Goal: Transaction & Acquisition: Purchase product/service

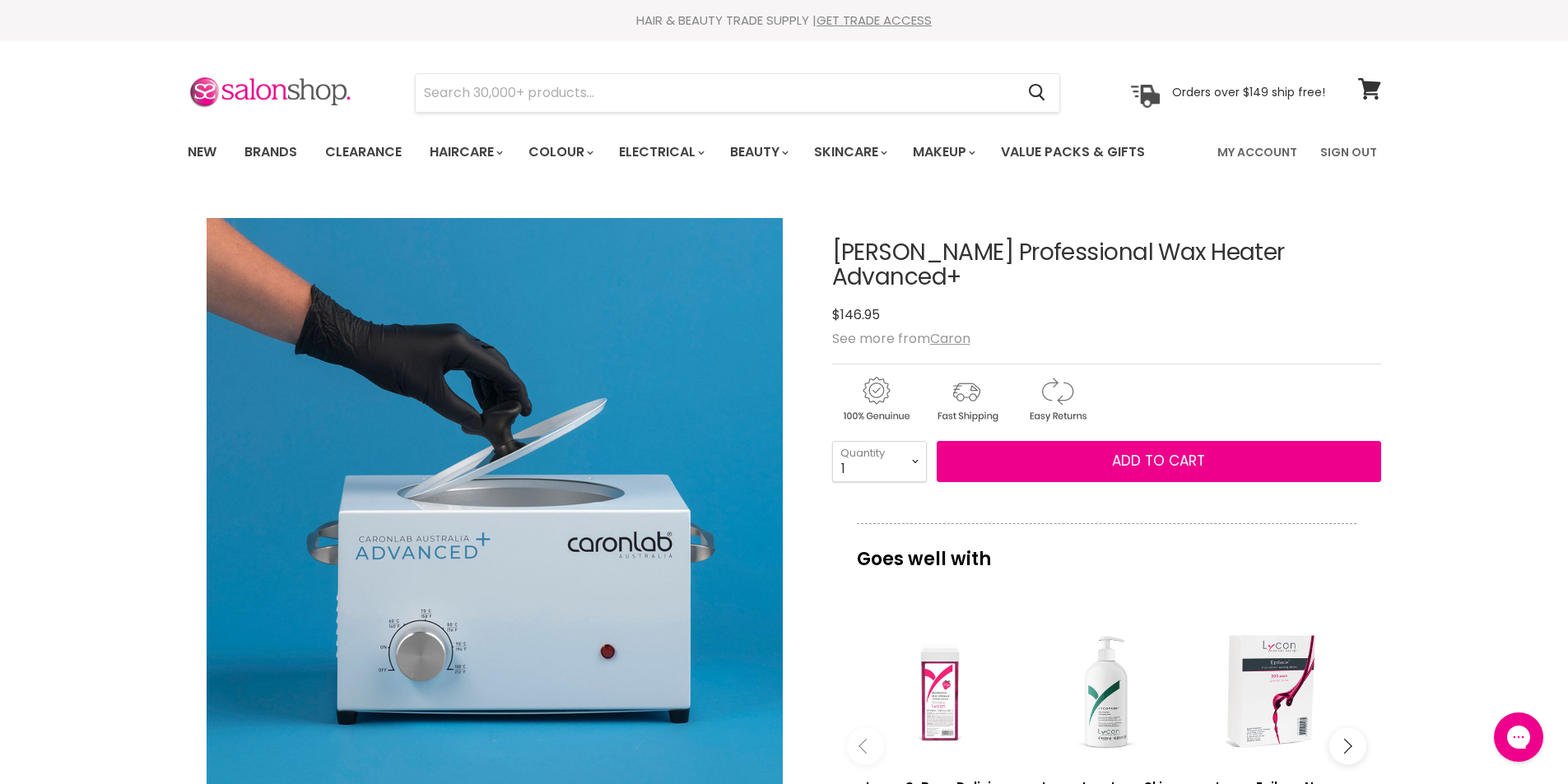
click at [187, 148] on link "New" at bounding box center [202, 151] width 53 height 35
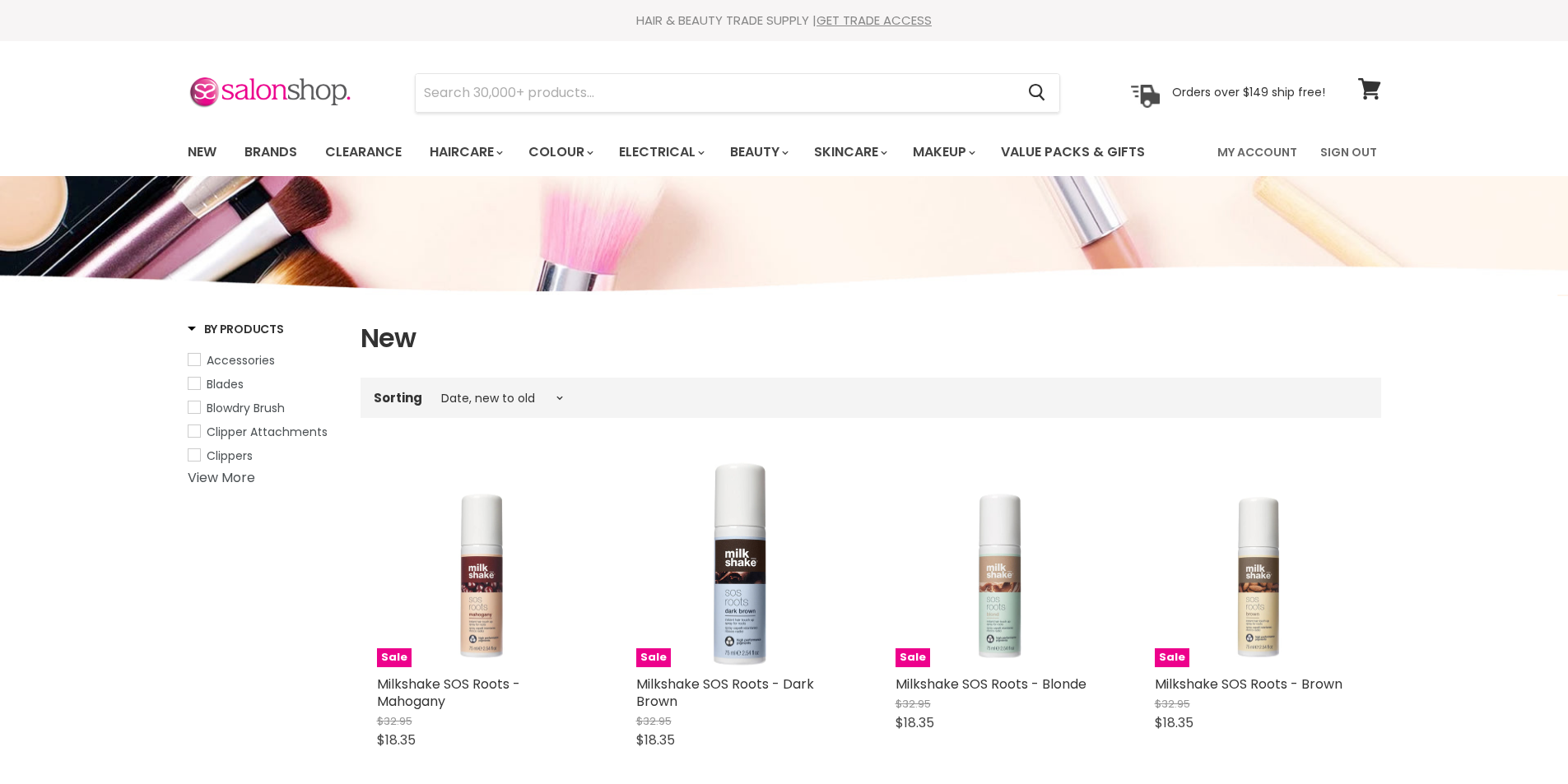
select select "created-descending"
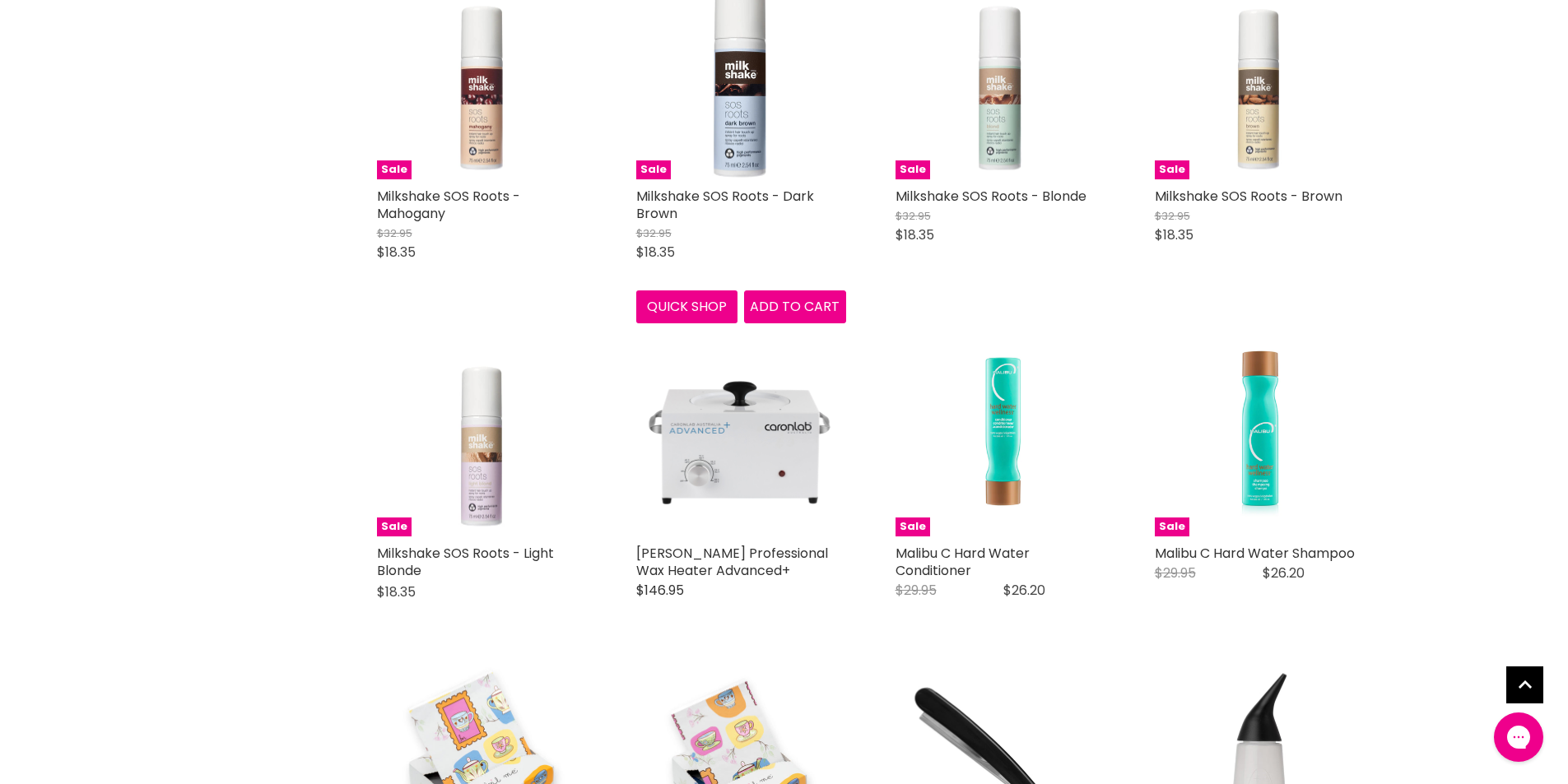
scroll to position [494, 0]
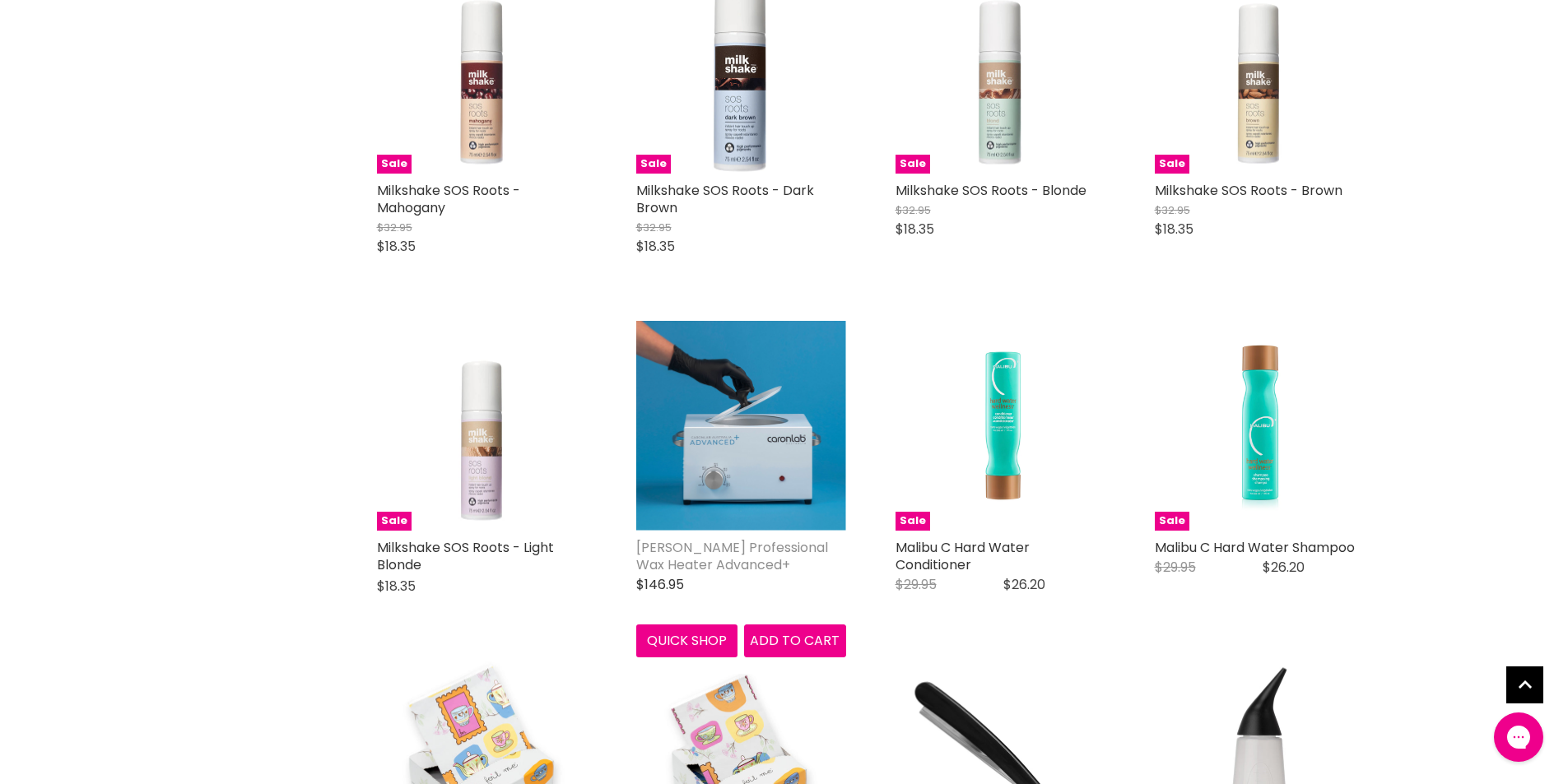
click at [691, 541] on link "[PERSON_NAME] Professional Wax Heater Advanced+" at bounding box center [732, 556] width 192 height 37
